Goal: Task Accomplishment & Management: Complete application form

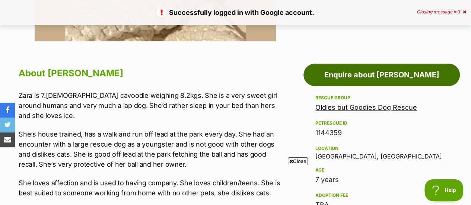
click at [363, 64] on link "Enquire about [PERSON_NAME]" at bounding box center [382, 75] width 157 height 22
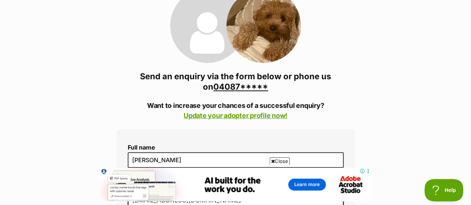
scroll to position [123, 0]
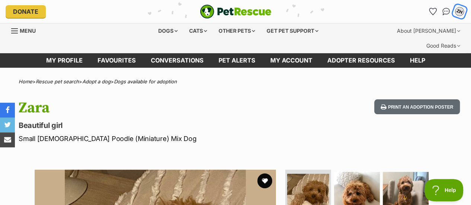
click at [460, 12] on div "ZH" at bounding box center [460, 12] width 10 height 10
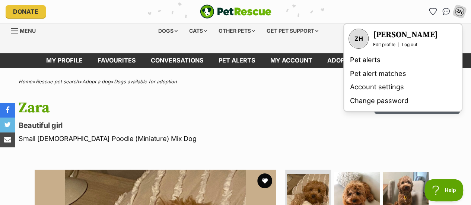
click at [382, 35] on h3 "[PERSON_NAME]" at bounding box center [405, 35] width 65 height 10
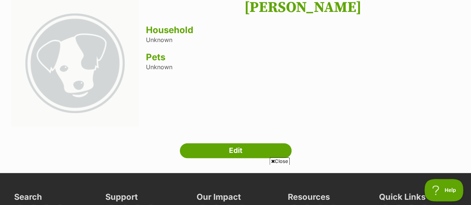
scroll to position [84, 0]
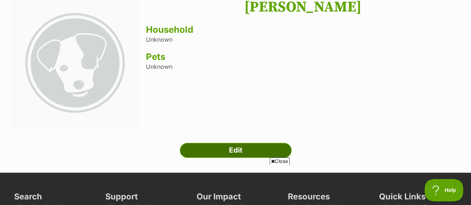
click at [245, 143] on link "Edit" at bounding box center [236, 150] width 112 height 15
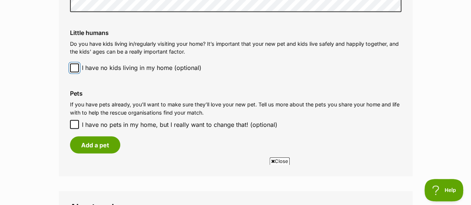
scroll to position [637, 0]
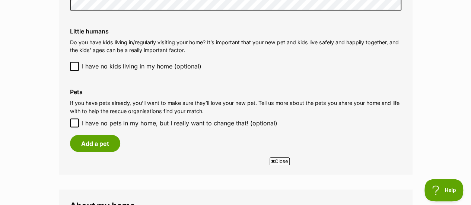
click at [69, 110] on div "Pets If you have pets already, you’ll want to make sure they’ll love your new p…" at bounding box center [236, 120] width 344 height 76
click at [75, 120] on icon at bounding box center [74, 122] width 5 height 5
click at [75, 119] on input "I have no pets in my home, but I really want to change that! (optional)" at bounding box center [74, 123] width 9 height 9
checkbox input "true"
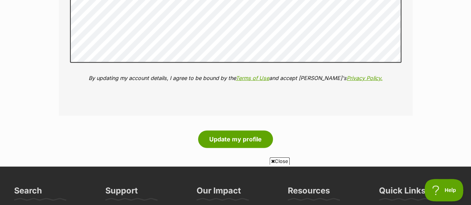
scroll to position [900, 0]
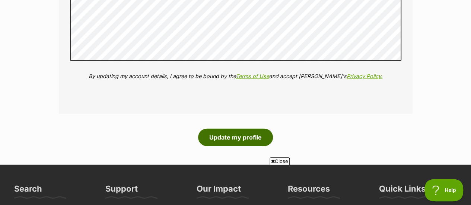
click at [220, 129] on button "Update my profile" at bounding box center [235, 137] width 75 height 17
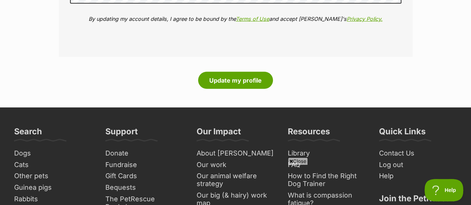
scroll to position [971, 0]
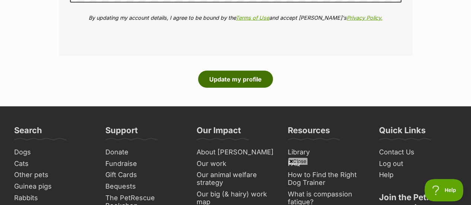
click at [232, 71] on button "Update my profile" at bounding box center [235, 79] width 75 height 17
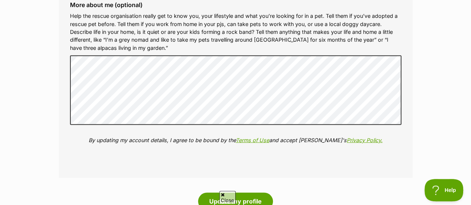
scroll to position [900, 0]
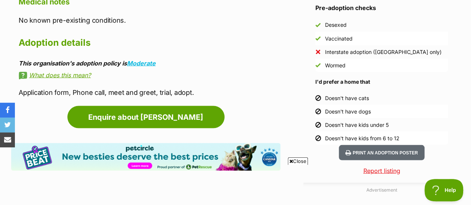
scroll to position [668, 0]
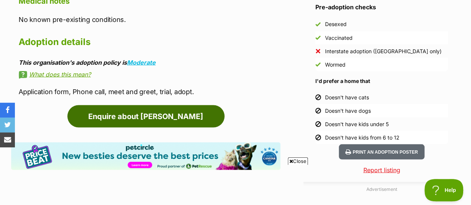
click at [163, 105] on link "Enquire about [PERSON_NAME]" at bounding box center [145, 116] width 157 height 22
